Goal: Task Accomplishment & Management: Use online tool/utility

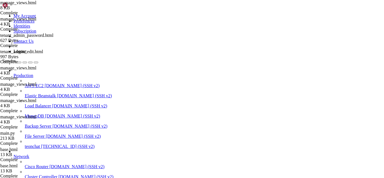
scroll to position [6444, 0]
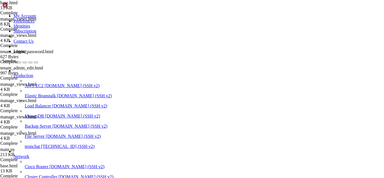
scroll to position [439, 0]
drag, startPoint x: 178, startPoint y: 105, endPoint x: 175, endPoint y: 96, distance: 9.6
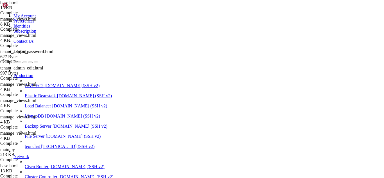
drag, startPoint x: 199, startPoint y: 105, endPoint x: 167, endPoint y: 105, distance: 32.1
paste textarea "tenant_admin_edit"
drag, startPoint x: 329, startPoint y: 106, endPoint x: 304, endPoint y: 105, distance: 24.5
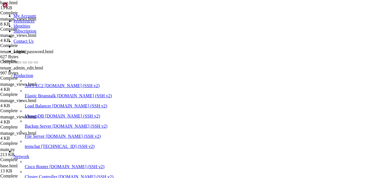
drag, startPoint x: 295, startPoint y: 105, endPoint x: 327, endPoint y: 105, distance: 32.1
paste textarea "tenant_admin_edit"
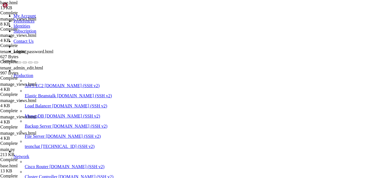
type textarea "<a href="{{ url_for('tenant_admin_edit') }}" class="nav-link {{ 'active' if req…"
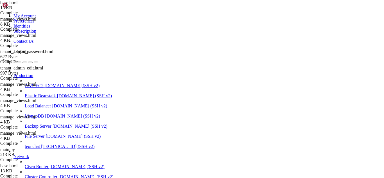
scroll to position [6795, 0]
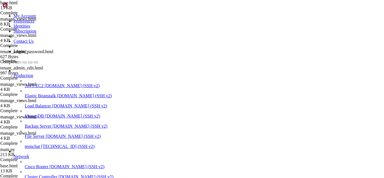
drag, startPoint x: 269, startPoint y: 459, endPoint x: 117, endPoint y: 429, distance: 155.0
drag, startPoint x: 4, startPoint y: 379, endPoint x: 66, endPoint y: 427, distance: 78.4
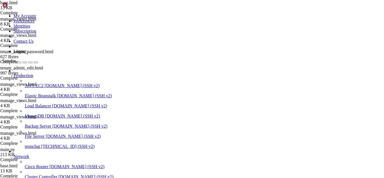
drag, startPoint x: 4, startPoint y: 379, endPoint x: 279, endPoint y: 462, distance: 287.4
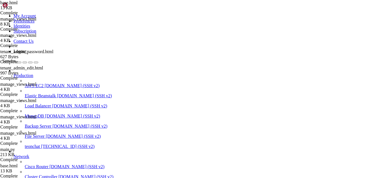
scroll to position [6813, 0]
drag, startPoint x: 270, startPoint y: 441, endPoint x: 42, endPoint y: 364, distance: 241.5
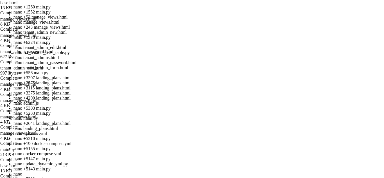
scroll to position [6817, 0]
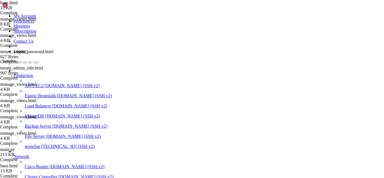
drag, startPoint x: 276, startPoint y: 434, endPoint x: 226, endPoint y: 424, distance: 51.4
drag, startPoint x: 270, startPoint y: 437, endPoint x: 5, endPoint y: 376, distance: 272.4
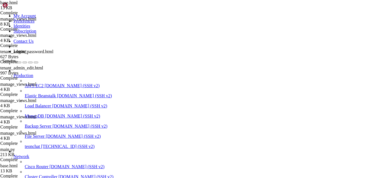
scroll to position [6820, 0]
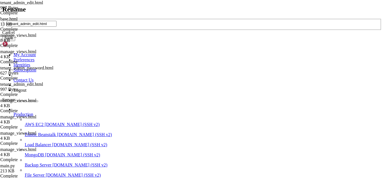
click at [57, 27] on input "tenant_admin_edit.html" at bounding box center [32, 24] width 50 height 6
drag, startPoint x: 160, startPoint y: 89, endPoint x: 143, endPoint y: 89, distance: 16.3
click at [57, 27] on input "admin_tenant_admin_edit.html" at bounding box center [32, 24] width 50 height 6
type input "admin_tenant_admin_edit.html"
click at [15, 41] on button "Save" at bounding box center [8, 38] width 13 height 6
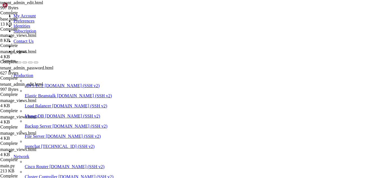
scroll to position [346, 0]
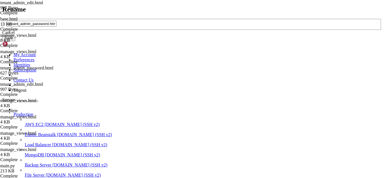
click at [57, 27] on input "tenant_admin_password.html" at bounding box center [32, 24] width 50 height 6
type input "admin_tenant_admin_password.html"
click at [15, 41] on button "Save" at bounding box center [8, 38] width 13 height 6
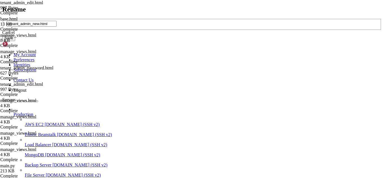
click at [57, 27] on input "tenant_admin_new.html" at bounding box center [32, 24] width 50 height 6
type input "admin_tenant_admin_new.html"
click at [15, 41] on button "Save" at bounding box center [8, 38] width 13 height 6
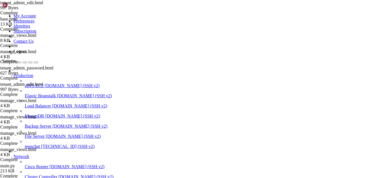
scroll to position [0, 0]
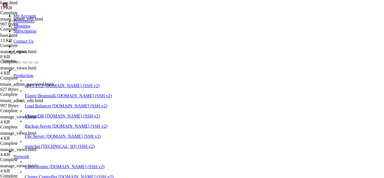
scroll to position [442, 0]
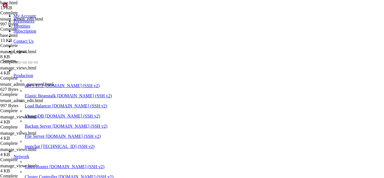
scroll to position [0, 21]
type textarea "<a href="{{ url_for('admin_tenant_admin_edit') }}" class="nav-link {{ 'active' …"
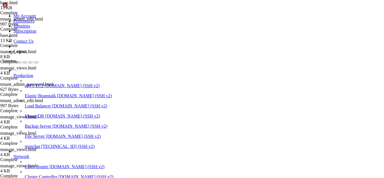
scroll to position [7318, 0]
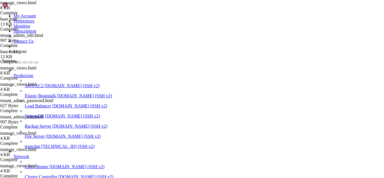
type textarea "{% endblock %}"
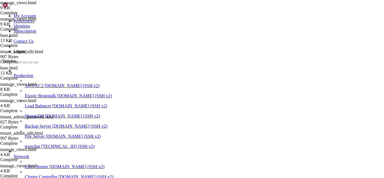
scroll to position [98, 0]
drag, startPoint x: 91, startPoint y: 122, endPoint x: 77, endPoint y: 122, distance: 14.1
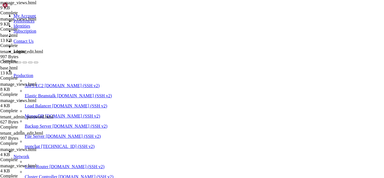
type textarea "&lt;div class="btn-group" style="margin: 15px 20px 0 20px;"&gt;"
drag, startPoint x: 85, startPoint y: 78, endPoint x: 111, endPoint y: 103, distance: 36.0
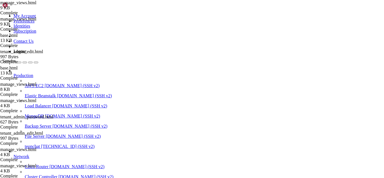
type textarea "</a>"
drag, startPoint x: 84, startPoint y: 79, endPoint x: 135, endPoint y: 78, distance: 50.4
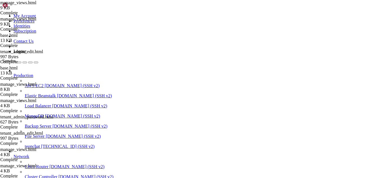
type textarea "&lt;/div&gt;"
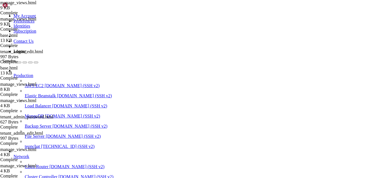
scroll to position [7707, 0]
drag, startPoint x: 4, startPoint y: 365, endPoint x: 52, endPoint y: 421, distance: 73.8
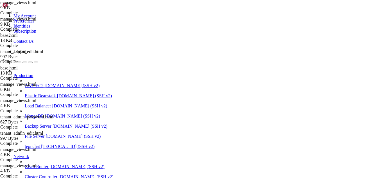
drag, startPoint x: 5, startPoint y: 365, endPoint x: 130, endPoint y: 461, distance: 157.3
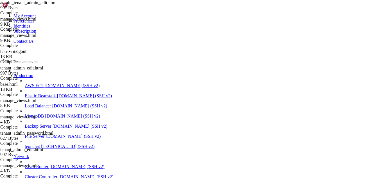
type textarea "<a href="{{ url_for('admin_tenant_admins') }}" class="btn btn-secondary">Cancel…"
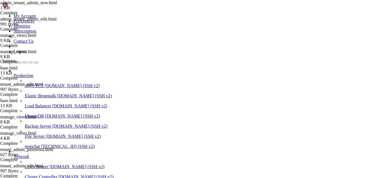
scroll to position [24, 0]
type textarea "<a href="{{ url_for('admin_tenant_admins') }}" class="btn btn-secondary">Cancel…"
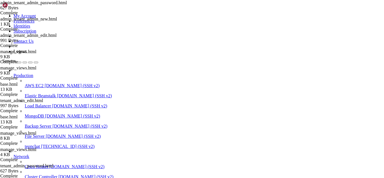
scroll to position [346, 0]
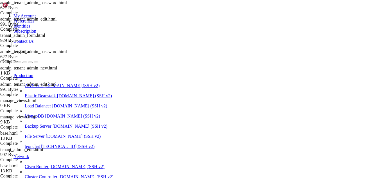
drag, startPoint x: 5, startPoint y: 372, endPoint x: 308, endPoint y: 460, distance: 315.6
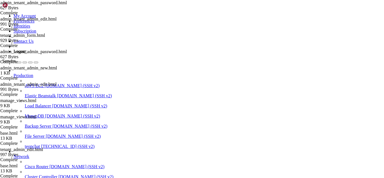
scroll to position [8481, 0]
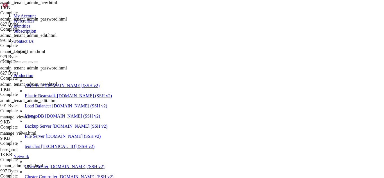
scroll to position [24, 0]
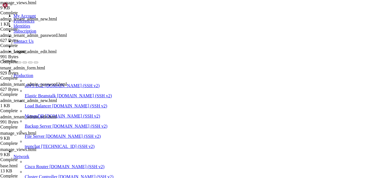
scroll to position [218, 0]
drag, startPoint x: 94, startPoint y: 393, endPoint x: 33, endPoint y: 393, distance: 61.3
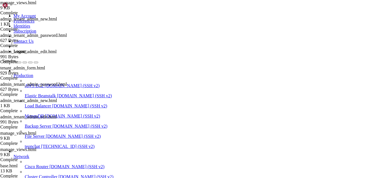
drag, startPoint x: 152, startPoint y: 395, endPoint x: 25, endPoint y: 393, distance: 126.6
drag, startPoint x: 93, startPoint y: 379, endPoint x: 16, endPoint y: 379, distance: 77.1
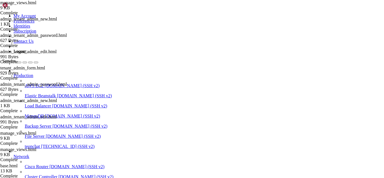
drag, startPoint x: 15, startPoint y: 379, endPoint x: 95, endPoint y: 379, distance: 79.9
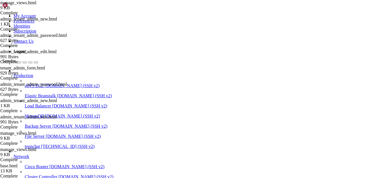
drag, startPoint x: 3, startPoint y: 369, endPoint x: 80, endPoint y: 430, distance: 98.6
drag, startPoint x: 4, startPoint y: 368, endPoint x: 36, endPoint y: 370, distance: 32.1
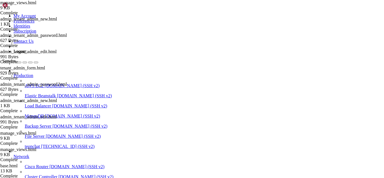
drag, startPoint x: 4, startPoint y: 368, endPoint x: 30, endPoint y: 367, distance: 26.2
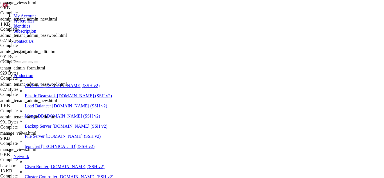
drag, startPoint x: 4, startPoint y: 368, endPoint x: 311, endPoint y: 460, distance: 319.9
drag, startPoint x: 150, startPoint y: 463, endPoint x: 143, endPoint y: 463, distance: 7.3
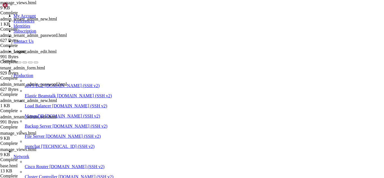
drag, startPoint x: 4, startPoint y: 445, endPoint x: 143, endPoint y: 460, distance: 139.2
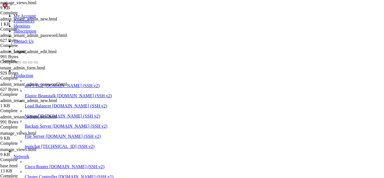
drag, startPoint x: 127, startPoint y: 394, endPoint x: 71, endPoint y: 393, distance: 55.7
drag, startPoint x: 5, startPoint y: 381, endPoint x: 122, endPoint y: 462, distance: 142.6
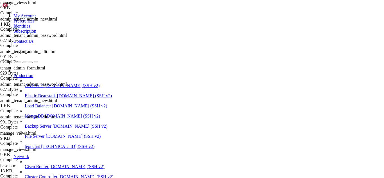
scroll to position [9889, 0]
drag, startPoint x: 62, startPoint y: 382, endPoint x: 32, endPoint y: 387, distance: 30.9
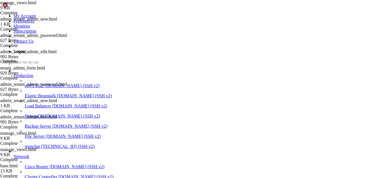
scroll to position [9903, 0]
drag, startPoint x: 21, startPoint y: 410, endPoint x: 13, endPoint y: 411, distance: 7.7
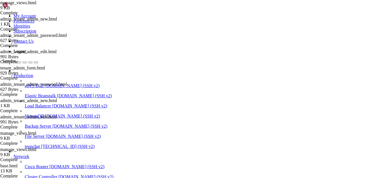
drag, startPoint x: 120, startPoint y: 459, endPoint x: 84, endPoint y: 343, distance: 121.1
drag, startPoint x: 4, startPoint y: 342, endPoint x: 123, endPoint y: 443, distance: 156.0
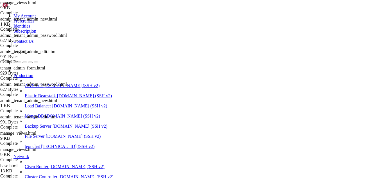
drag, startPoint x: 90, startPoint y: 434, endPoint x: 84, endPoint y: 429, distance: 8.0
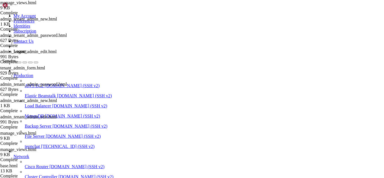
drag, startPoint x: 119, startPoint y: 441, endPoint x: 5, endPoint y: 384, distance: 127.7
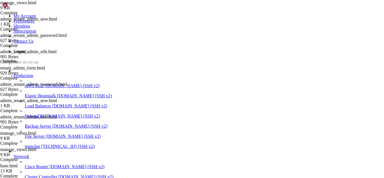
drag, startPoint x: 95, startPoint y: 452, endPoint x: 78, endPoint y: 448, distance: 17.3
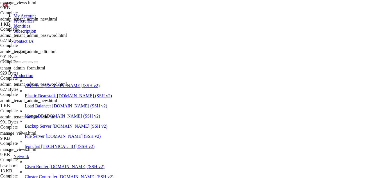
drag, startPoint x: 5, startPoint y: 372, endPoint x: 118, endPoint y: 456, distance: 140.5
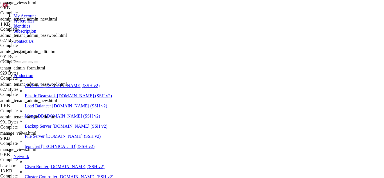
type input "/root/meuapp/flaskmkdir/oficial/app_delivery"
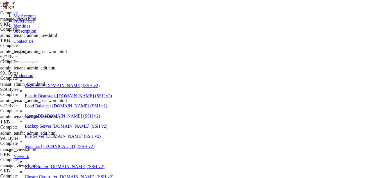
paste input ":role::userrole"
type input ":role::userrole"
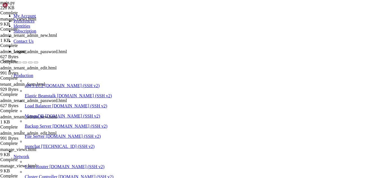
scroll to position [2030, 0]
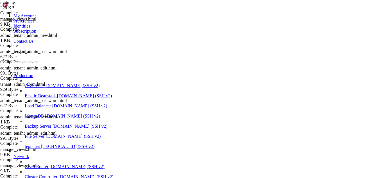
scroll to position [1965, 0]
drag, startPoint x: 29, startPoint y: 331, endPoint x: 7, endPoint y: 350, distance: 28.9
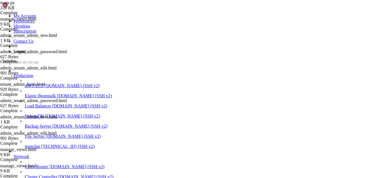
drag, startPoint x: 14, startPoint y: 378, endPoint x: 6, endPoint y: 390, distance: 14.1
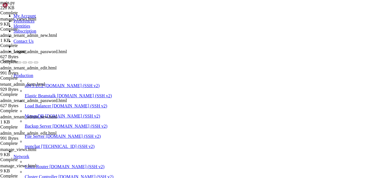
scroll to position [14445, 0]
drag, startPoint x: 228, startPoint y: 356, endPoint x: 186, endPoint y: 444, distance: 98.5
drag, startPoint x: 99, startPoint y: 442, endPoint x: 12, endPoint y: 358, distance: 121.2
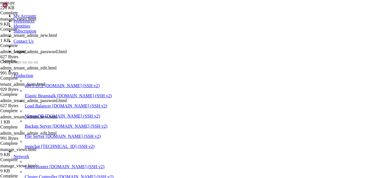
drag, startPoint x: 96, startPoint y: 442, endPoint x: 5, endPoint y: 390, distance: 104.9
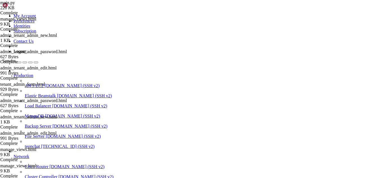
drag, startPoint x: 98, startPoint y: 441, endPoint x: 4, endPoint y: 346, distance: 133.3
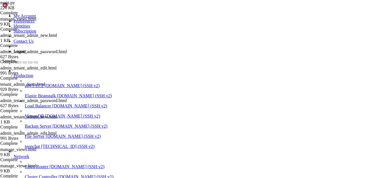
scroll to position [18369, 0]
drag, startPoint x: 13, startPoint y: 353, endPoint x: 160, endPoint y: 370, distance: 148.4
drag, startPoint x: 5, startPoint y: 383, endPoint x: 289, endPoint y: 460, distance: 295.0
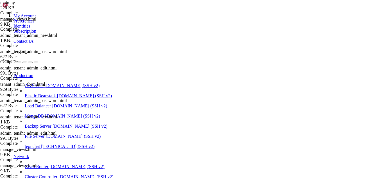
drag, startPoint x: 158, startPoint y: 458, endPoint x: 150, endPoint y: 461, distance: 8.3
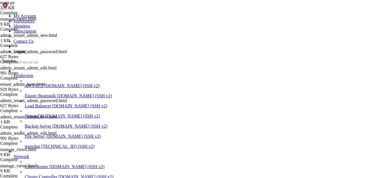
scroll to position [0, 0]
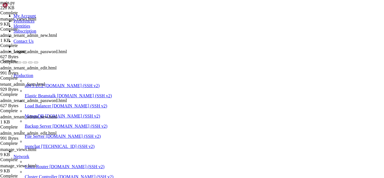
type input "/root/meuapp/flaskmkdir/oficial/app_delivery/templates/admin"
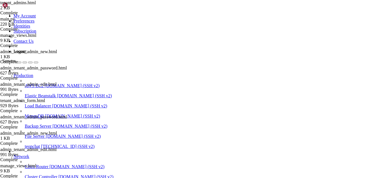
scroll to position [38, 0]
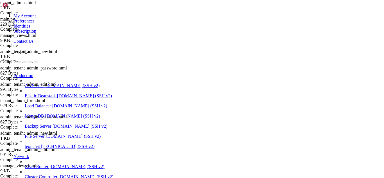
type textarea "<a href="{{ url_for('admin_tenant_admin_new') }}" class="btn-header">"
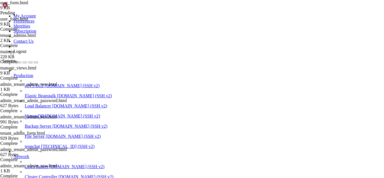
scroll to position [55, 0]
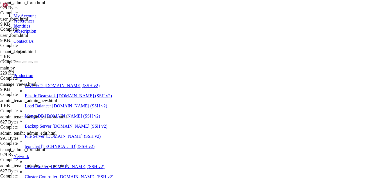
drag, startPoint x: 143, startPoint y: 461, endPoint x: 131, endPoint y: 464, distance: 12.8
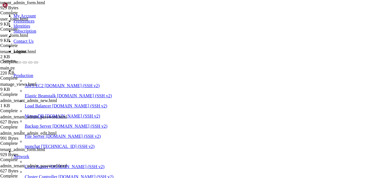
scroll to position [20406, 0]
drag, startPoint x: 4, startPoint y: 353, endPoint x: 196, endPoint y: 455, distance: 217.8
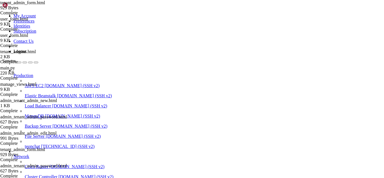
scroll to position [20179, 0]
drag, startPoint x: 117, startPoint y: 452, endPoint x: 4, endPoint y: 442, distance: 113.5
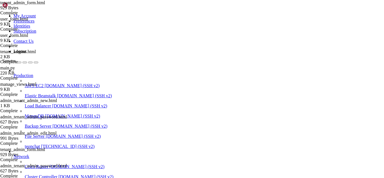
drag, startPoint x: 151, startPoint y: 464, endPoint x: 148, endPoint y: 463, distance: 3.5
drag, startPoint x: 161, startPoint y: 463, endPoint x: 153, endPoint y: 463, distance: 7.6
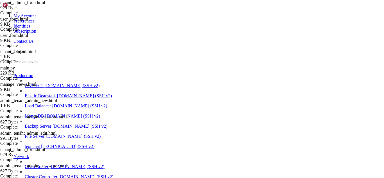
drag, startPoint x: 116, startPoint y: 459, endPoint x: 5, endPoint y: 361, distance: 148.7
